Goal: Check status: Verify the current state of an ongoing process or item

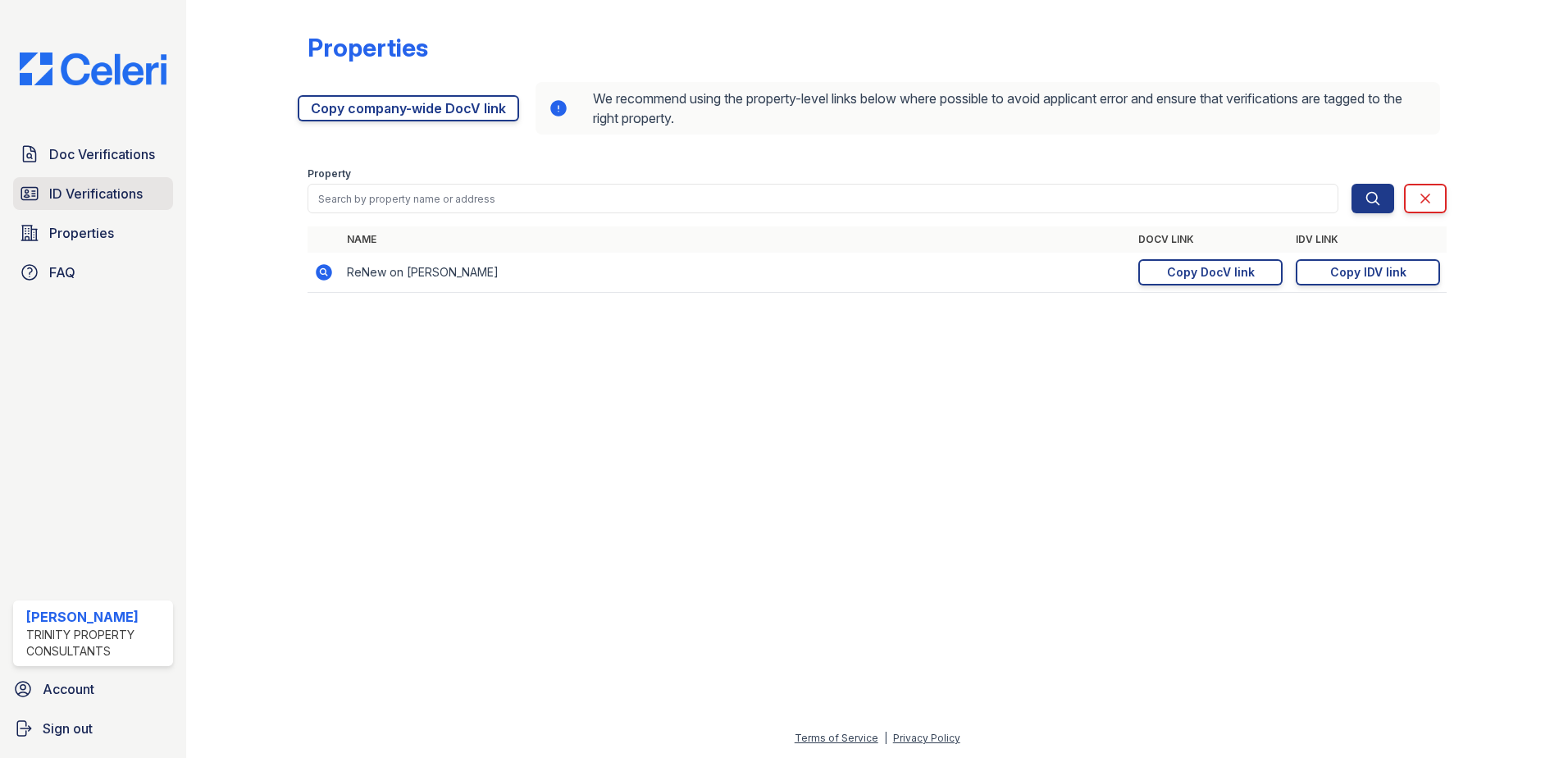
click at [53, 195] on span "ID Verifications" at bounding box center [95, 193] width 94 height 19
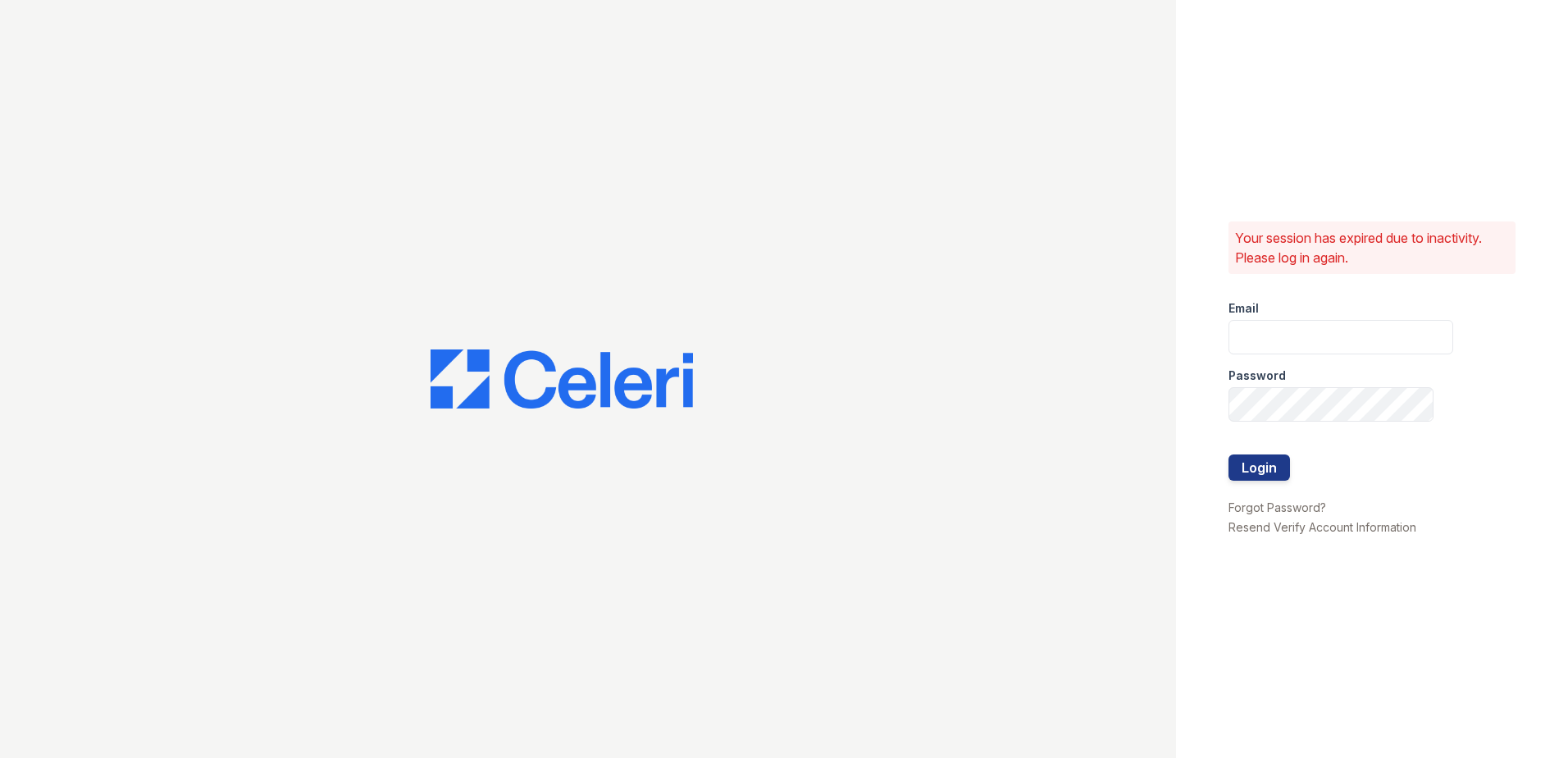
click at [68, 146] on div at bounding box center [588, 379] width 1176 height 758
type input "mtaylor@trinity-pm.com"
click at [1278, 467] on button "Login" at bounding box center [1259, 467] width 62 height 26
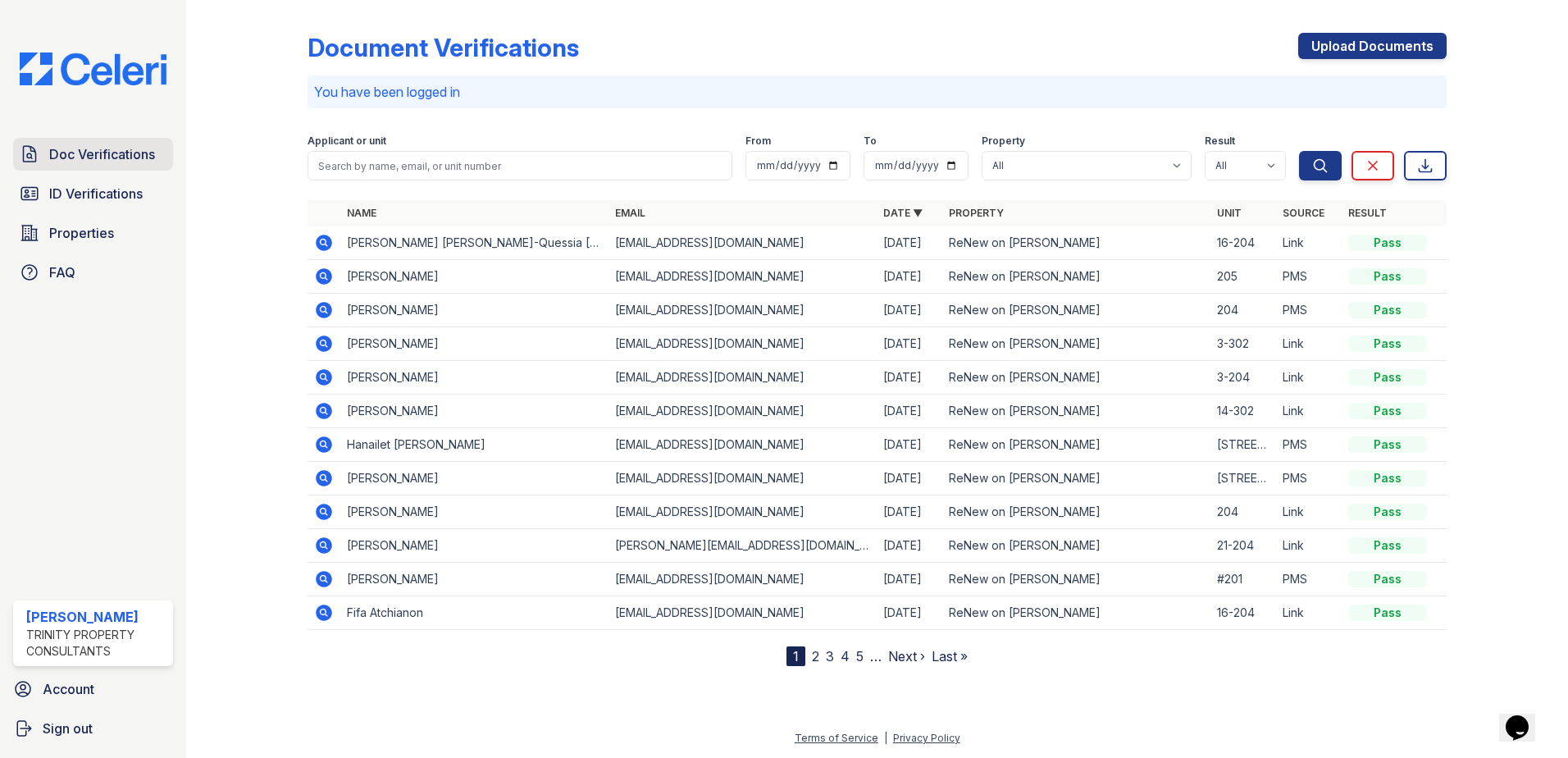
click at [104, 167] on link "Doc Verifications" at bounding box center [93, 154] width 160 height 33
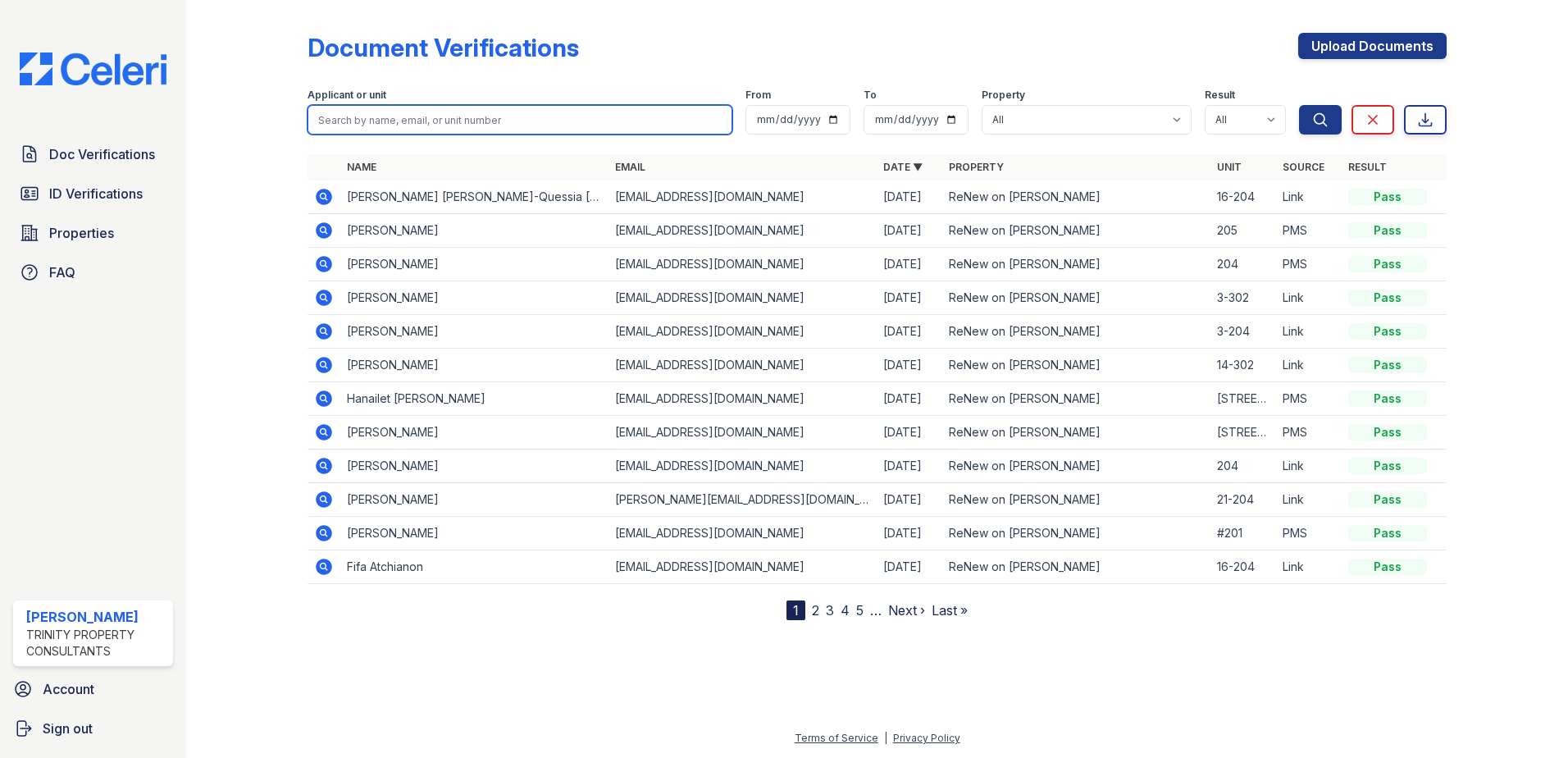
click at [370, 108] on input "search" at bounding box center [519, 119] width 425 height 30
type input "cierra"
click at [1299, 105] on button "Search" at bounding box center [1321, 119] width 43 height 30
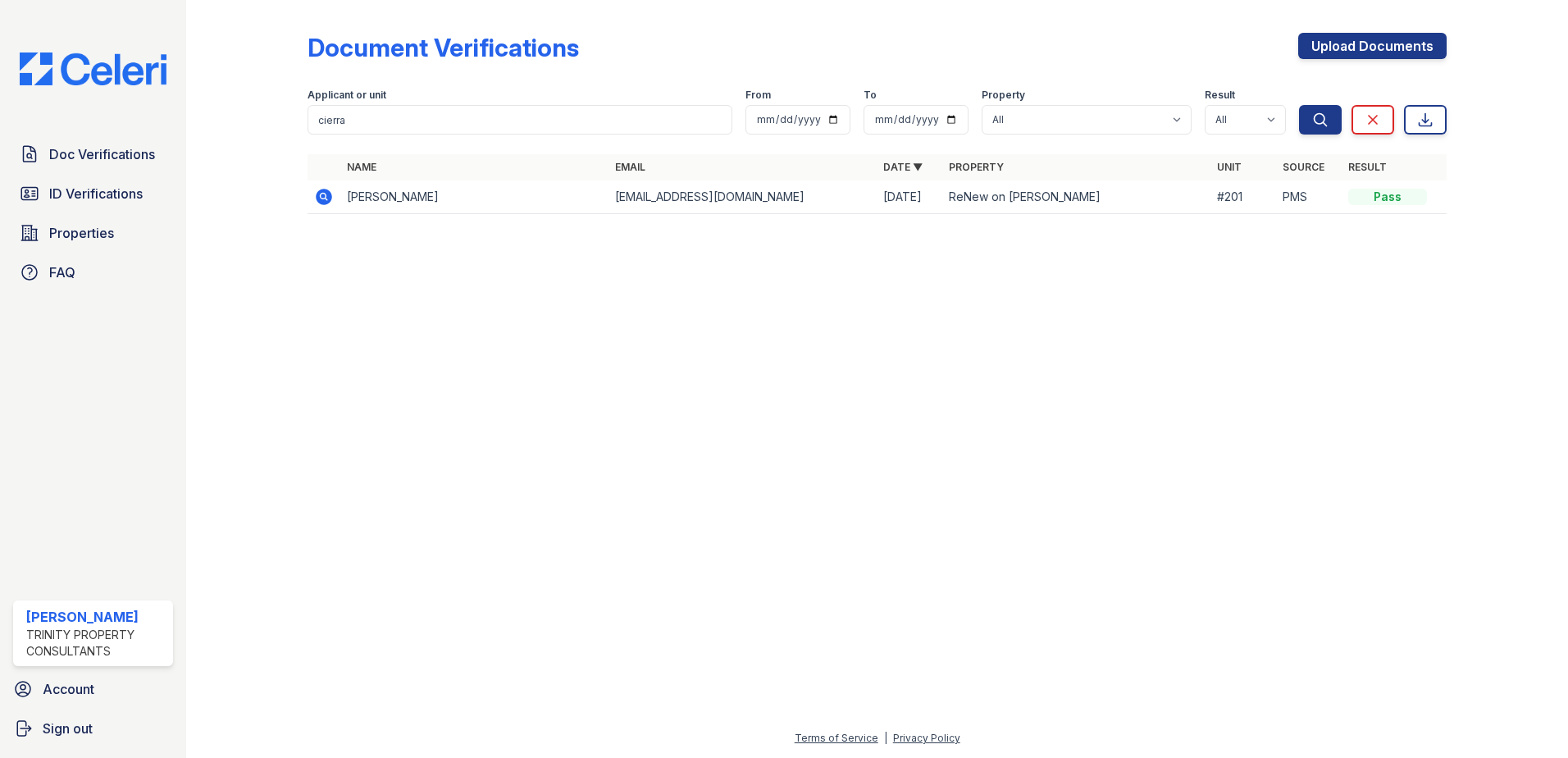
click at [327, 192] on icon at bounding box center [323, 196] width 16 height 16
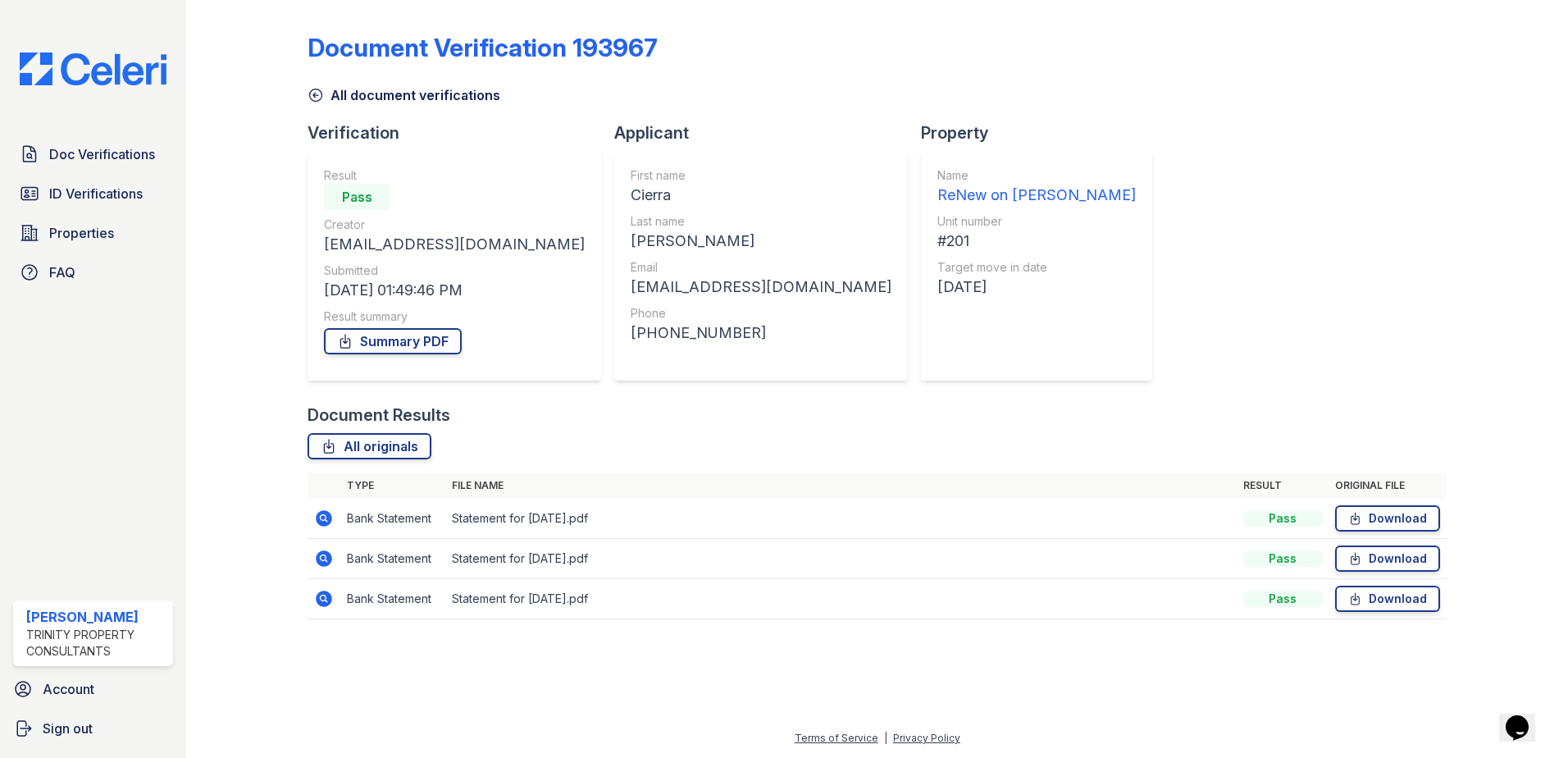
click at [328, 601] on icon at bounding box center [323, 598] width 16 height 16
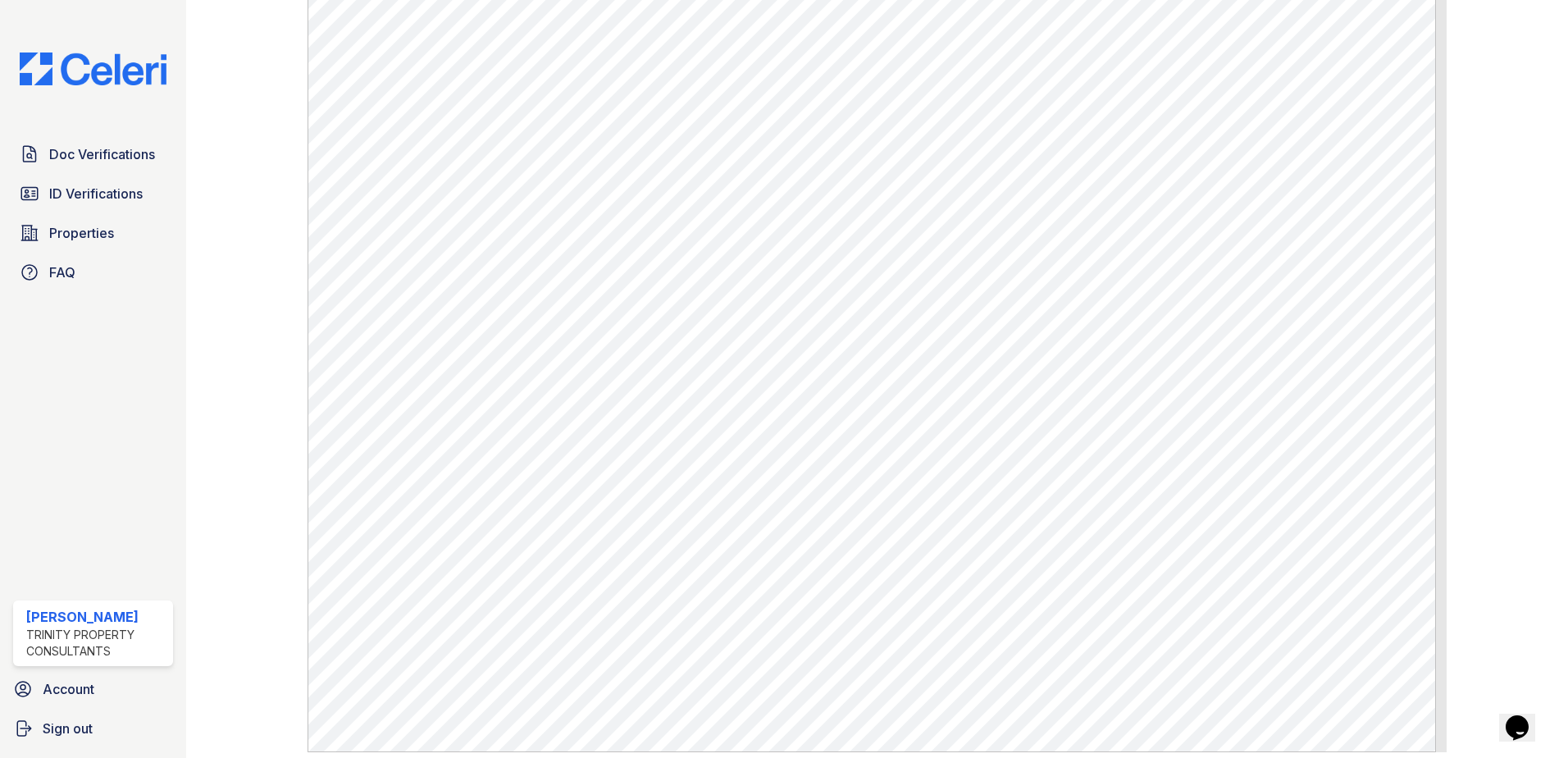
scroll to position [738, 0]
